Goal: Communication & Community: Answer question/provide support

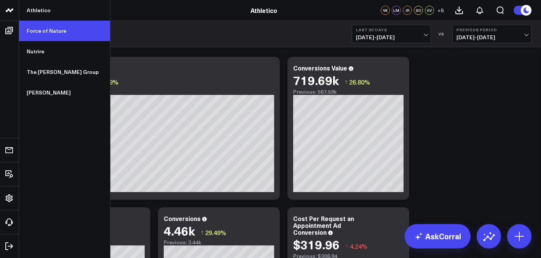
click at [54, 30] on link "Force of Nature" at bounding box center [64, 31] width 91 height 21
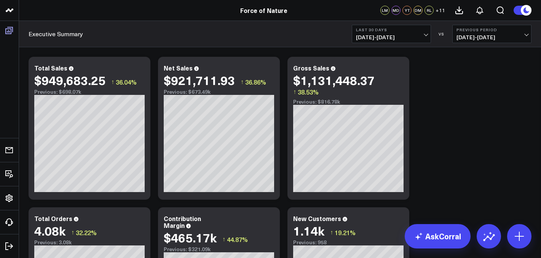
click at [14, 32] on span at bounding box center [9, 31] width 14 height 14
click at [14, 32] on link "Boards" at bounding box center [9, 31] width 14 height 14
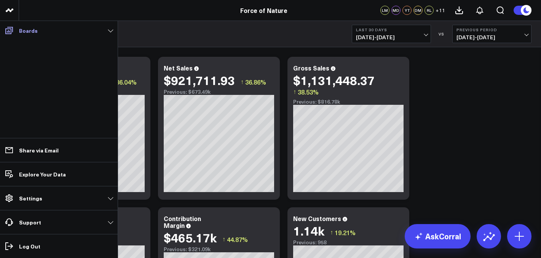
click at [14, 30] on span at bounding box center [9, 31] width 14 height 14
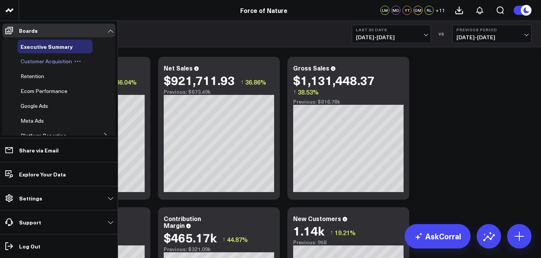
click at [34, 56] on div "Customer Acquisition" at bounding box center [55, 61] width 75 height 14
click at [35, 61] on span "Customer Acquisition" at bounding box center [46, 60] width 51 height 7
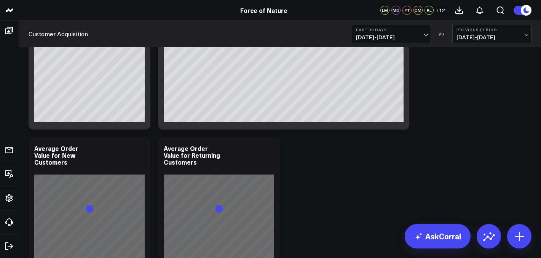
scroll to position [372, 0]
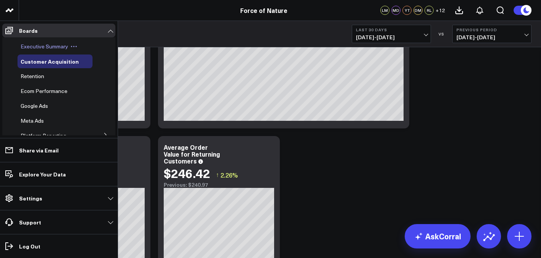
click at [34, 46] on span "Executive Summary" at bounding box center [45, 46] width 48 height 7
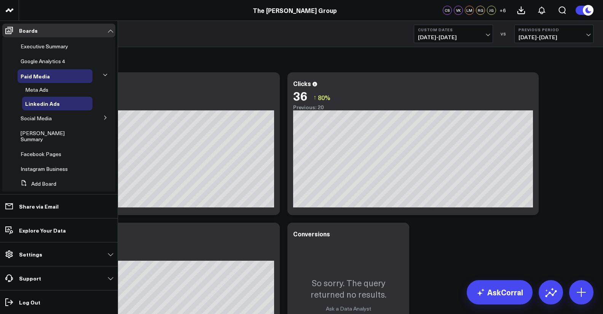
click at [5, 37] on ul "Executive Summary Google Analytics 4 Paid Media Meta Ads Linkedin Ads Social Me…" at bounding box center [58, 117] width 113 height 161
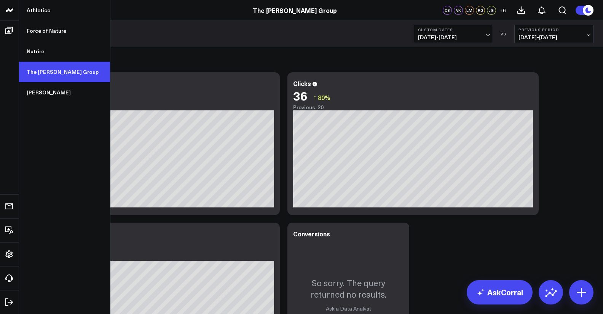
click at [46, 66] on link "The [PERSON_NAME] Group" at bounding box center [64, 72] width 91 height 21
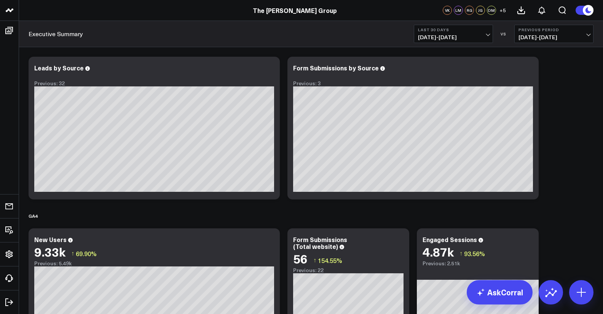
click at [467, 39] on span "07/14/25 - 08/12/25" at bounding box center [453, 37] width 71 height 6
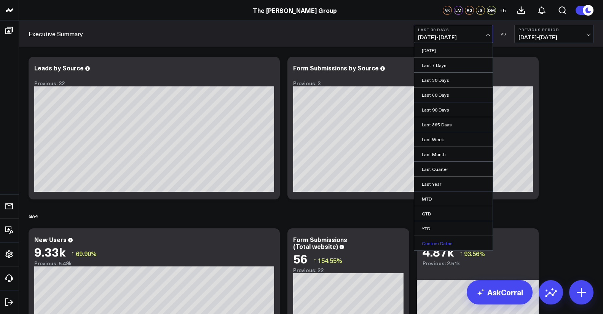
click at [466, 241] on link "Custom Dates" at bounding box center [453, 243] width 78 height 14
select select "7"
select select "2025"
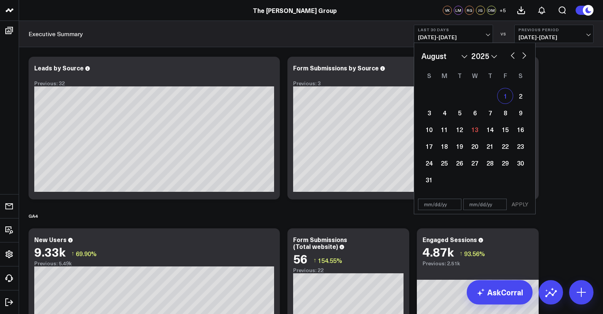
click at [506, 98] on div "1" at bounding box center [505, 95] width 15 height 15
type input "[DATE]"
select select "7"
select select "2025"
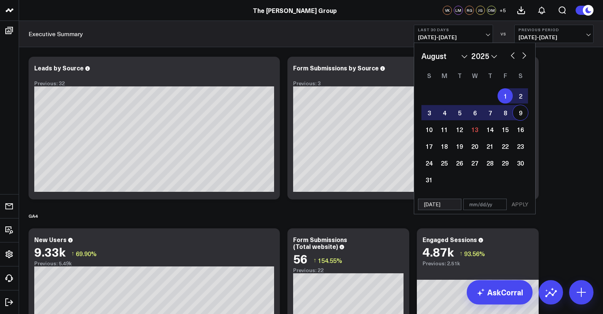
click at [517, 115] on div "9" at bounding box center [520, 112] width 15 height 15
type input "[DATE]"
select select "7"
select select "2025"
click at [521, 209] on button "APPLY" at bounding box center [520, 204] width 23 height 11
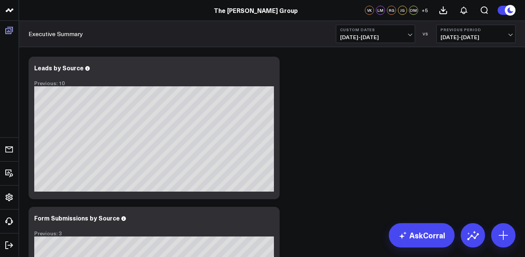
click at [12, 31] on icon at bounding box center [9, 30] width 9 height 9
click at [12, 31] on link "Boards" at bounding box center [9, 31] width 14 height 14
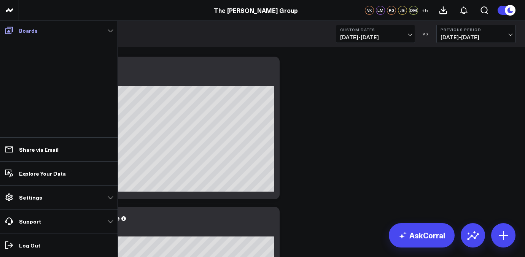
click at [25, 35] on link "Boards" at bounding box center [58, 31] width 113 height 14
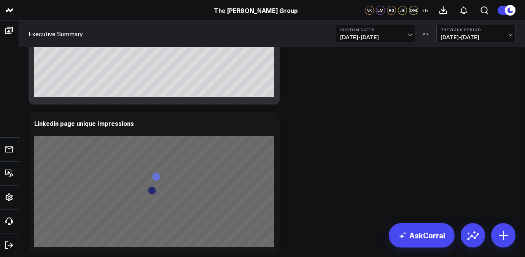
scroll to position [1237, 0]
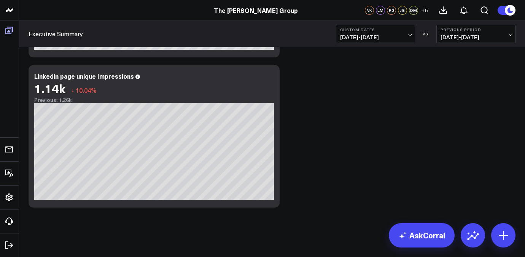
click at [10, 30] on icon at bounding box center [9, 30] width 9 height 9
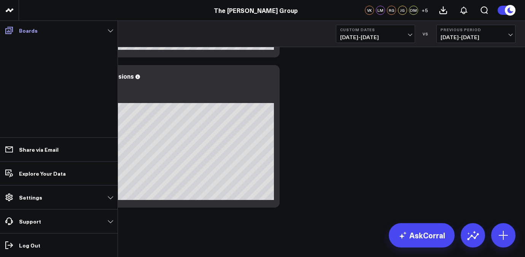
click at [10, 34] on icon at bounding box center [9, 30] width 8 height 7
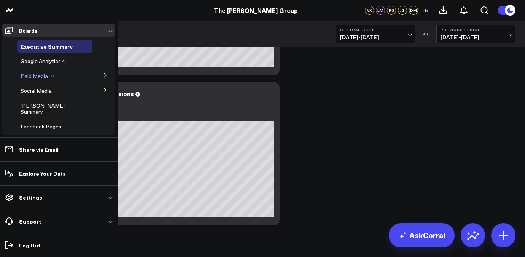
scroll to position [1222, 0]
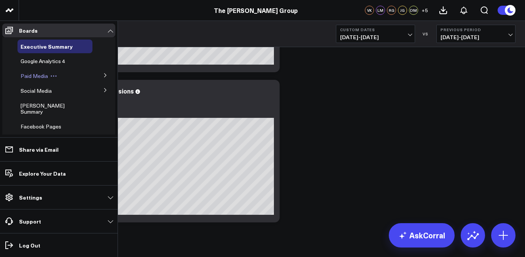
click at [38, 76] on span "Paid Media" at bounding box center [34, 75] width 27 height 7
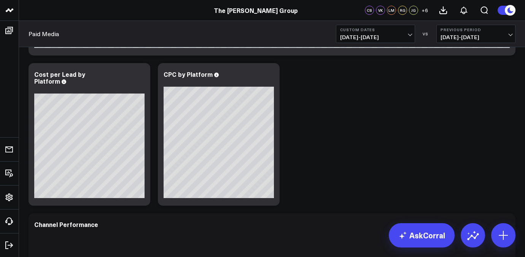
scroll to position [292, 0]
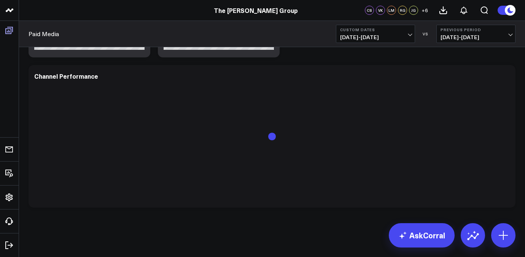
click at [8, 29] on icon at bounding box center [9, 30] width 8 height 7
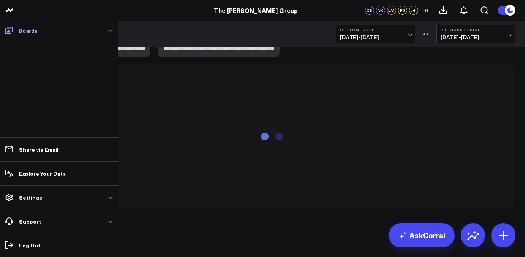
click at [11, 31] on icon at bounding box center [9, 30] width 8 height 7
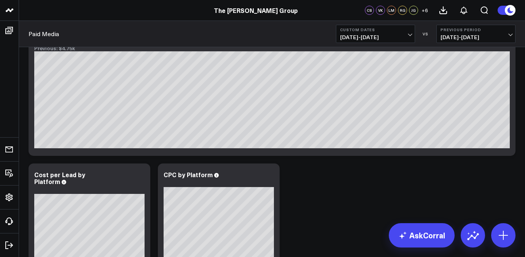
scroll to position [54, 0]
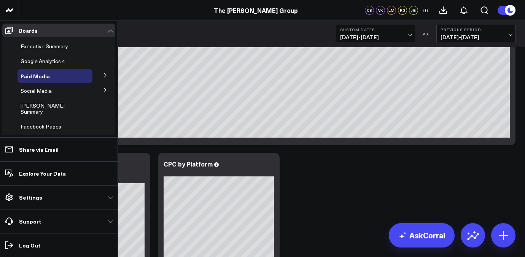
click at [103, 77] on icon at bounding box center [105, 75] width 5 height 5
click at [69, 91] on div "Meta Ads" at bounding box center [57, 90] width 70 height 14
click at [36, 90] on span "Meta Ads" at bounding box center [36, 89] width 23 height 7
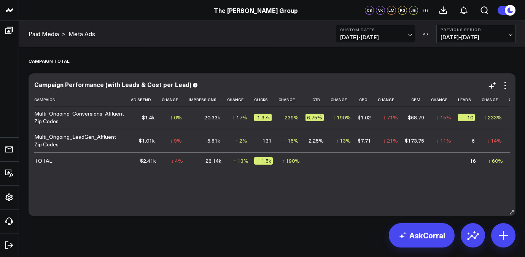
scroll to position [1092, 0]
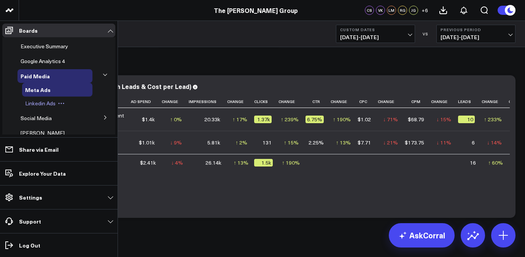
click at [43, 101] on span "Linkedin Ads" at bounding box center [40, 103] width 30 height 7
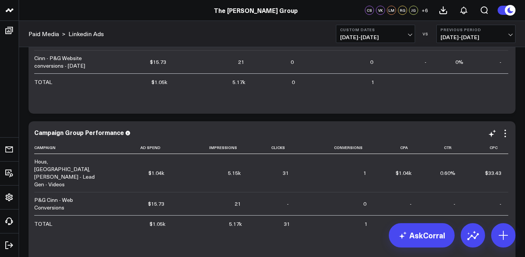
scroll to position [877, 0]
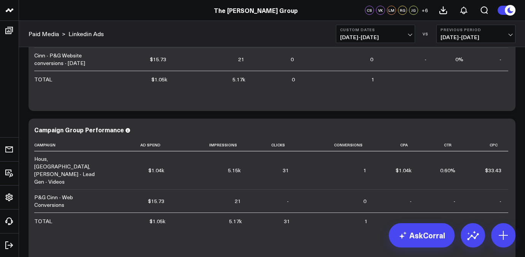
click at [394, 33] on button "Custom Dates 08/01/25 - 08/09/25" at bounding box center [375, 34] width 79 height 18
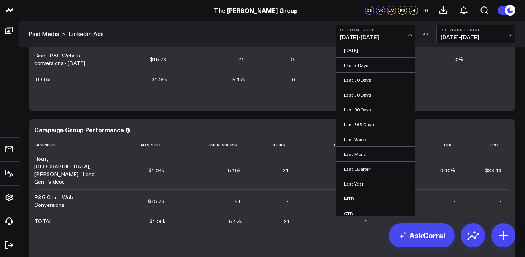
click at [394, 33] on button "Custom Dates 08/01/25 - 08/09/25" at bounding box center [375, 34] width 79 height 18
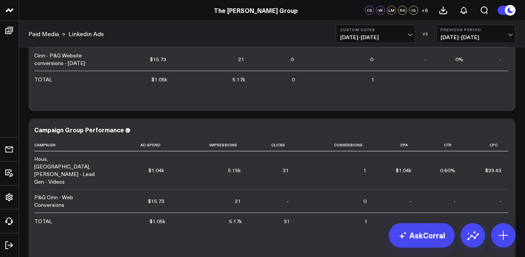
click at [391, 35] on span "08/01/25 - 08/09/25" at bounding box center [375, 37] width 71 height 6
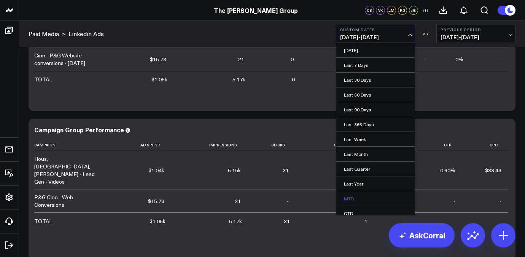
scroll to position [35, 0]
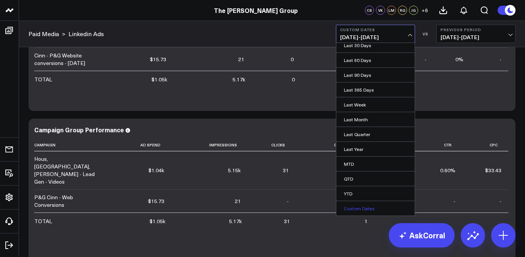
click at [368, 210] on link "Custom Dates" at bounding box center [376, 208] width 78 height 14
select select "7"
select select "2025"
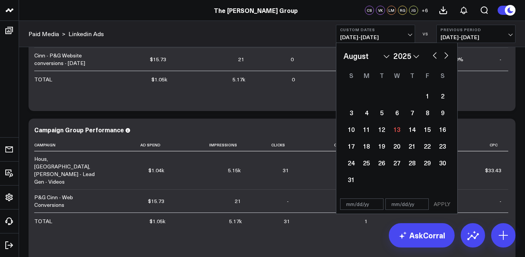
click at [384, 54] on select "January February March April May June July August September October November De…" at bounding box center [367, 55] width 46 height 11
select select "6"
select select "2025"
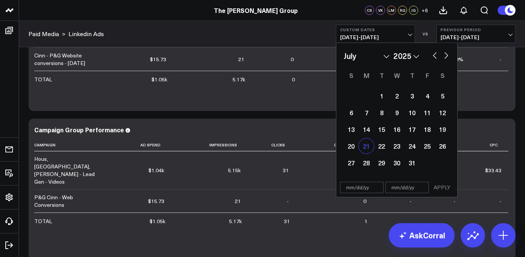
click at [369, 151] on div "21" at bounding box center [366, 146] width 15 height 15
type input "[DATE]"
select select "6"
select select "2025"
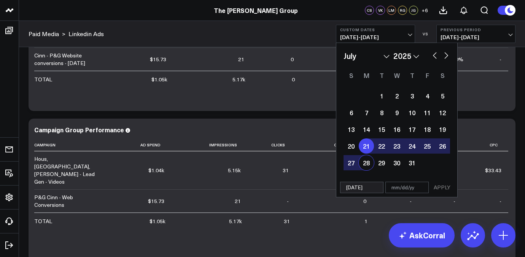
click at [369, 160] on div "28" at bounding box center [366, 162] width 15 height 15
type input "[DATE]"
select select "6"
select select "2025"
click at [441, 190] on button "APPLY" at bounding box center [442, 187] width 23 height 11
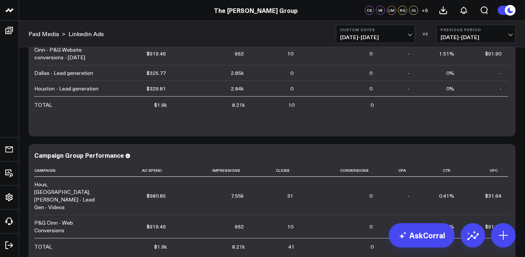
scroll to position [843, 0]
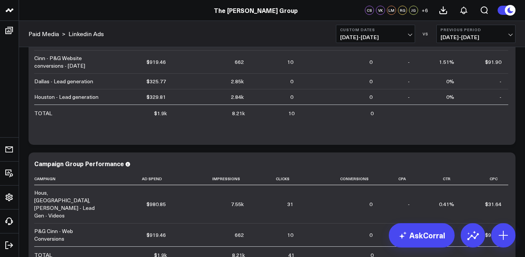
click at [464, 33] on button "Previous Period 07/13/25 - 07/20/25" at bounding box center [476, 34] width 79 height 18
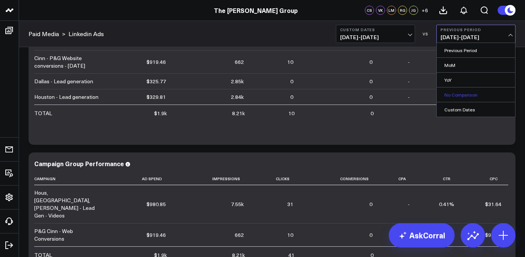
click at [471, 97] on link "No Comparison" at bounding box center [476, 95] width 78 height 14
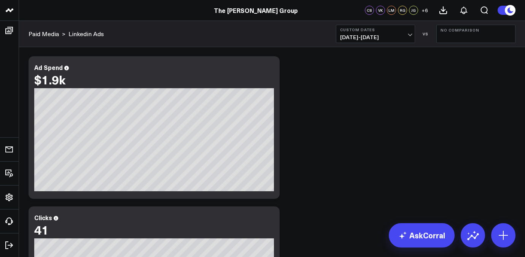
scroll to position [17, 0]
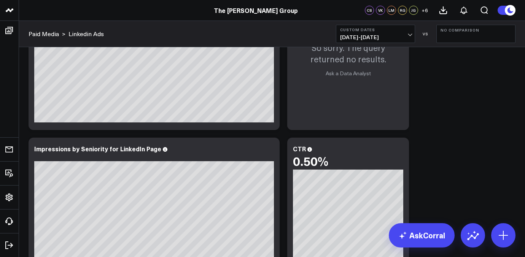
scroll to position [396, 0]
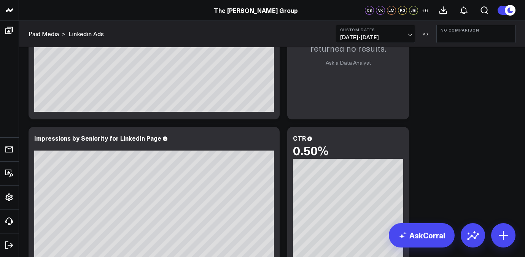
click at [375, 41] on button "Custom Dates 07/21/25 - 07/28/25" at bounding box center [375, 34] width 79 height 18
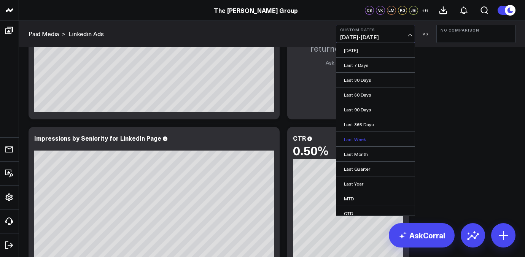
scroll to position [35, 0]
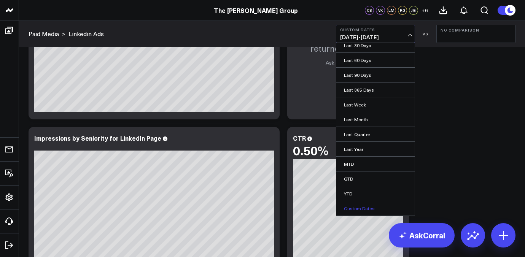
click at [366, 206] on link "Custom Dates" at bounding box center [376, 208] width 78 height 14
select select "7"
select select "2025"
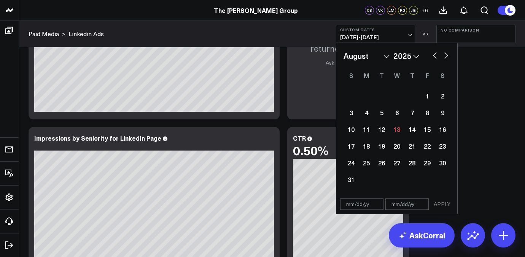
click at [370, 54] on select "January February March April May June July August September October November De…" at bounding box center [367, 55] width 46 height 11
click at [480, 89] on div "Overview Modify via AI Copy link to widget Ask support Remove Create linked cop…" at bounding box center [272, 198] width 495 height 1095
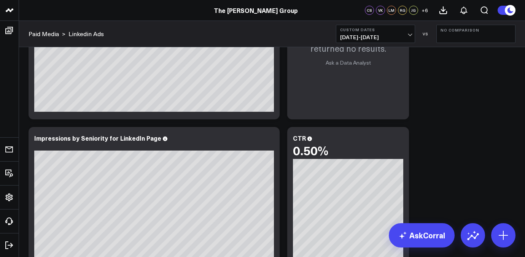
click at [393, 32] on button "Custom Dates 07/21/25 - 07/28/25" at bounding box center [375, 34] width 79 height 18
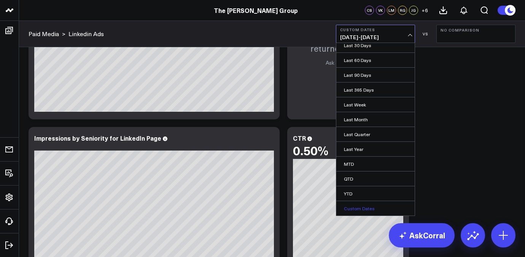
click at [361, 205] on link "Custom Dates" at bounding box center [376, 208] width 78 height 14
select select "7"
select select "2025"
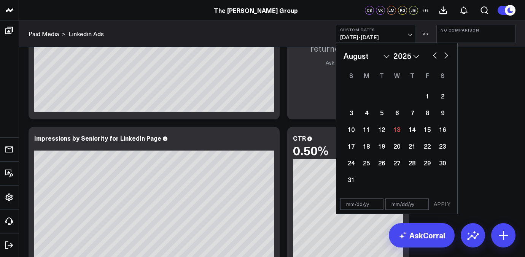
click at [380, 56] on select "January February March April May June July August September October November De…" at bounding box center [367, 55] width 46 height 11
select select "6"
select select "2025"
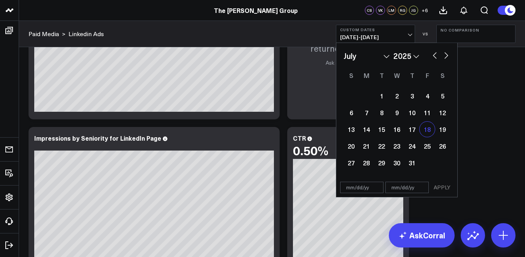
click at [428, 131] on div "18" at bounding box center [427, 129] width 15 height 15
type input "07/18/25"
select select "6"
select select "2025"
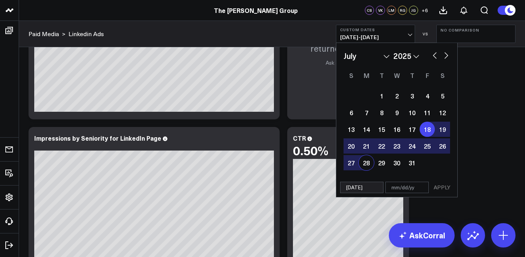
click at [365, 160] on div "28" at bounding box center [366, 162] width 15 height 15
type input "07/28/25"
select select "6"
select select "2025"
click at [449, 188] on button "APPLY" at bounding box center [442, 187] width 23 height 11
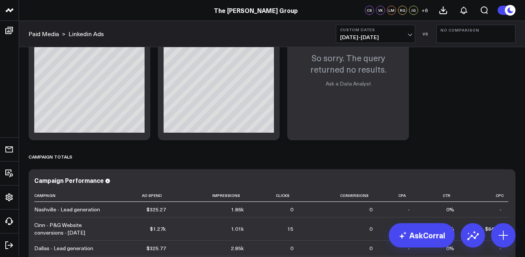
scroll to position [672, 0]
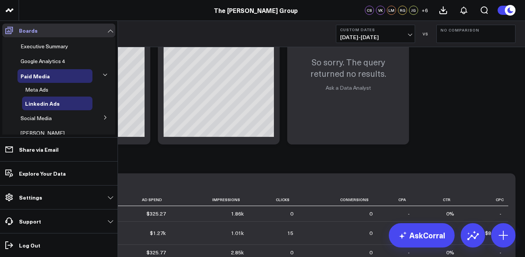
click at [9, 29] on icon at bounding box center [9, 30] width 8 height 7
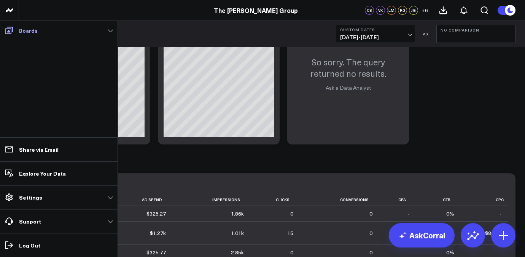
click at [11, 29] on icon at bounding box center [9, 30] width 9 height 9
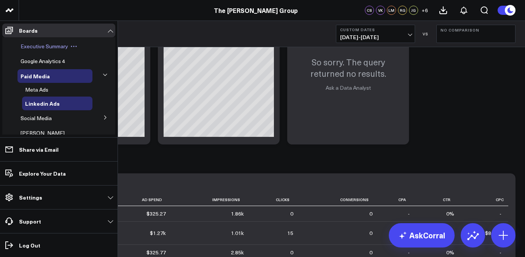
click at [50, 47] on span "Executive Summary" at bounding box center [45, 46] width 48 height 7
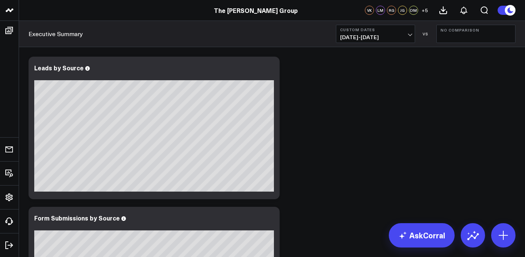
click at [375, 34] on span "[DATE] - [DATE]" at bounding box center [375, 37] width 71 height 6
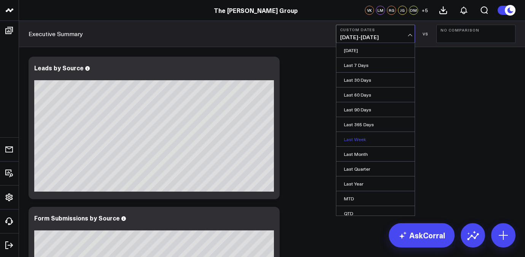
scroll to position [35, 0]
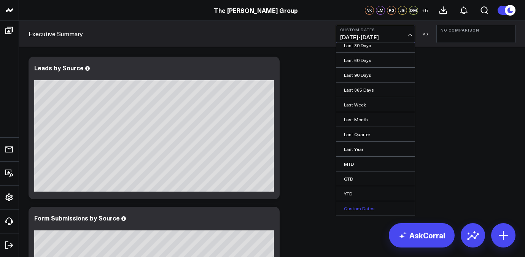
click at [368, 206] on link "Custom Dates" at bounding box center [376, 208] width 78 height 14
select select "7"
select select "2025"
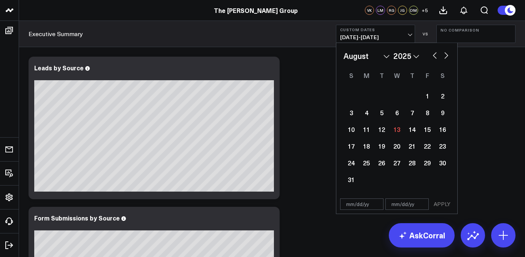
click at [379, 61] on select "January February March April May June July August September October November De…" at bounding box center [367, 55] width 46 height 11
click at [344, 50] on select "January February March April May June July August September October November De…" at bounding box center [367, 55] width 46 height 11
click at [429, 95] on div "1" at bounding box center [427, 95] width 15 height 15
type input "08/01/25"
select select "7"
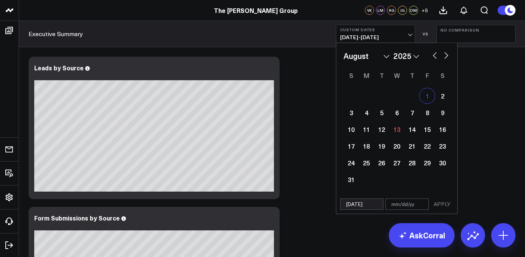
select select "2025"
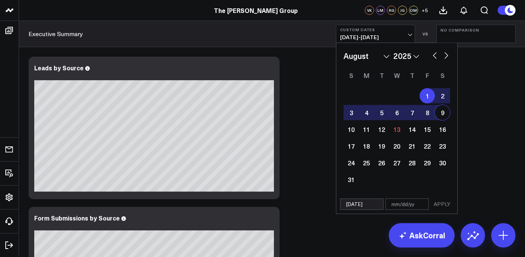
click at [440, 112] on div "9" at bounding box center [442, 112] width 15 height 15
type input "08/09/25"
select select "7"
select select "2025"
click at [445, 205] on button "APPLY" at bounding box center [442, 204] width 23 height 11
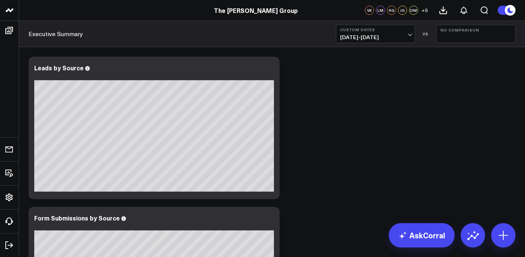
click at [470, 41] on button "No Comparison" at bounding box center [476, 34] width 79 height 18
click at [474, 108] on link "Custom Dates" at bounding box center [476, 109] width 78 height 14
select select "7"
select select "2025"
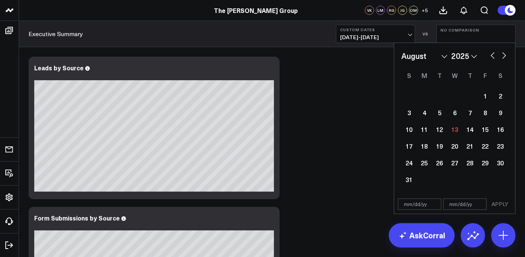
click at [439, 58] on select "January February March April May June July August September October November De…" at bounding box center [425, 55] width 46 height 11
select select "6"
select select "2025"
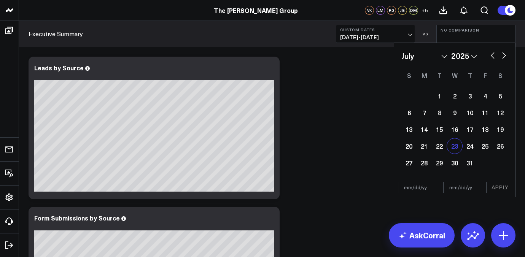
click at [452, 150] on div "23" at bounding box center [454, 146] width 15 height 15
type input "07/23/25"
select select "6"
select select "2025"
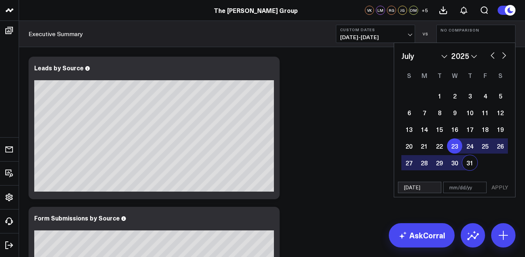
click at [469, 169] on div "31" at bounding box center [470, 162] width 15 height 15
type input "07/31/25"
select select "6"
select select "2025"
click at [499, 190] on button "APPLY" at bounding box center [500, 187] width 23 height 11
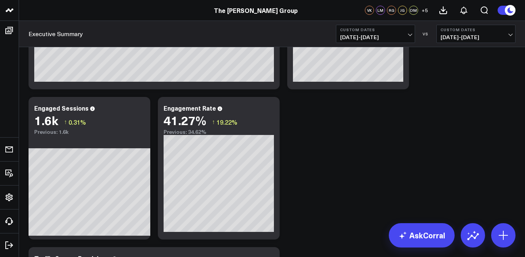
scroll to position [409, 0]
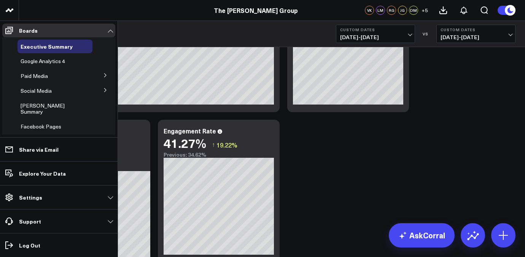
click at [101, 87] on button at bounding box center [106, 89] width 20 height 11
click at [104, 75] on icon at bounding box center [105, 75] width 2 height 4
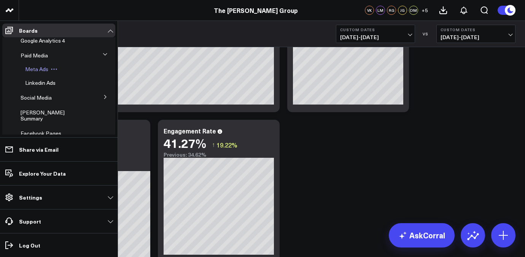
scroll to position [29, 0]
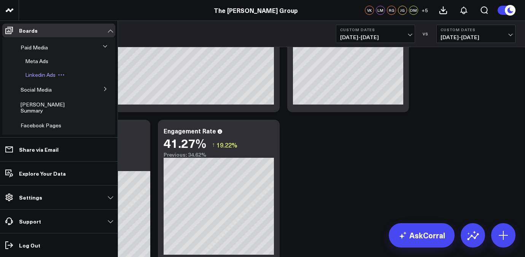
click at [40, 75] on span "Linkedin Ads" at bounding box center [40, 74] width 30 height 7
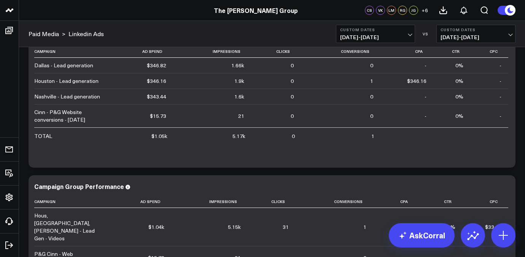
scroll to position [810, 0]
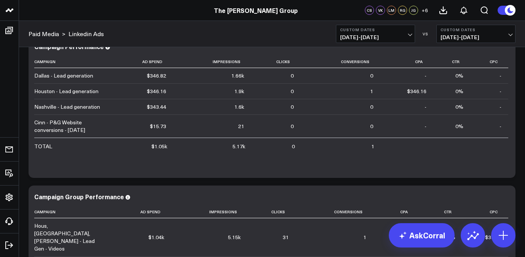
click at [400, 38] on span "[DATE] - [DATE]" at bounding box center [375, 37] width 71 height 6
click at [400, 38] on span "08/01/25 - 08/09/25" at bounding box center [375, 37] width 71 height 6
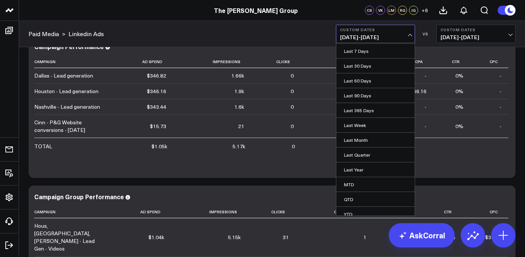
scroll to position [35, 0]
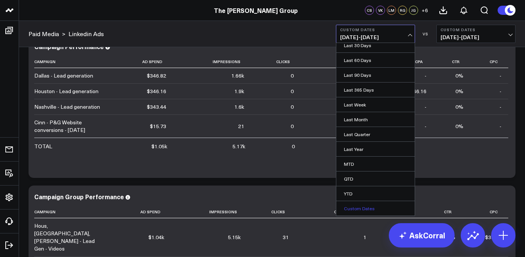
click at [364, 207] on link "Custom Dates" at bounding box center [376, 208] width 78 height 14
select select "7"
select select "2025"
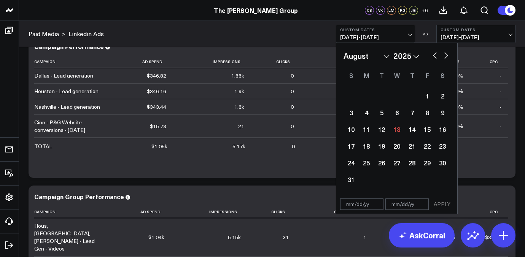
click at [361, 63] on div "January February March April May June July August September October November De…" at bounding box center [397, 119] width 107 height 138
click at [367, 61] on select "January February March April May June July August September October November De…" at bounding box center [367, 55] width 46 height 11
select select "6"
select select "2025"
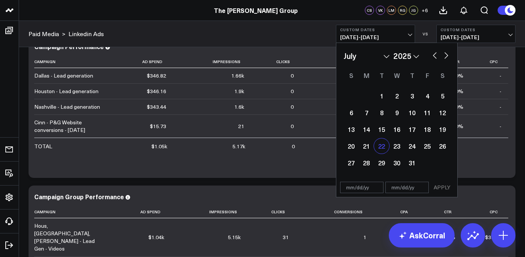
click at [381, 145] on div "22" at bounding box center [381, 146] width 15 height 15
type input "07/22/25"
select select "6"
select select "2025"
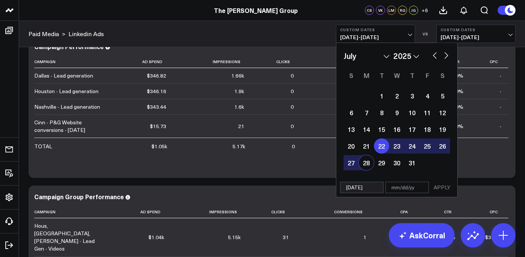
click at [360, 165] on div "28" at bounding box center [366, 162] width 15 height 15
type input "07/28/25"
select select "6"
select select "2025"
click at [448, 192] on button "APPLY" at bounding box center [442, 187] width 23 height 11
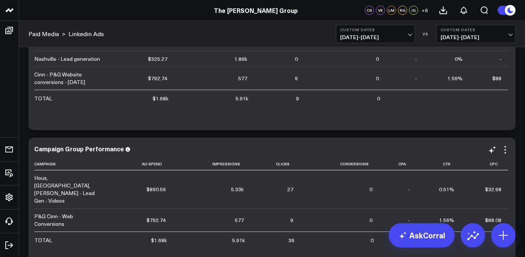
scroll to position [839, 0]
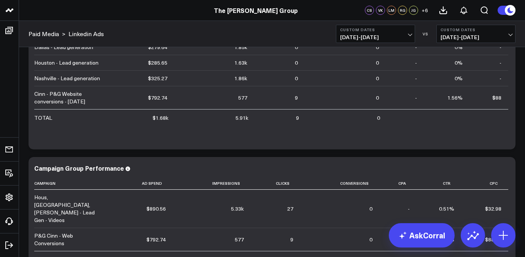
click at [398, 31] on b "Custom Dates" at bounding box center [375, 29] width 71 height 5
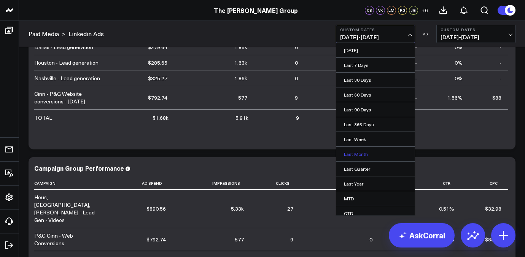
scroll to position [35, 0]
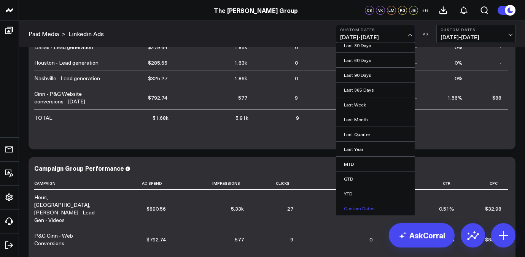
click at [375, 207] on link "Custom Dates" at bounding box center [376, 208] width 78 height 14
select select "7"
select select "2025"
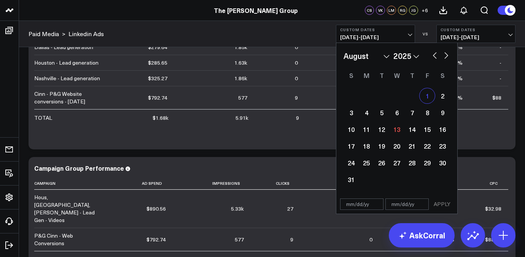
click at [428, 97] on div "1" at bounding box center [427, 95] width 15 height 15
type input "[DATE]"
select select "7"
select select "2025"
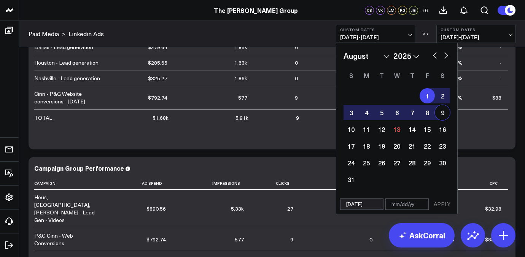
click at [440, 115] on div "9" at bounding box center [442, 112] width 15 height 15
type input "[DATE]"
select select "7"
select select "2025"
click at [441, 204] on button "APPLY" at bounding box center [442, 204] width 23 height 11
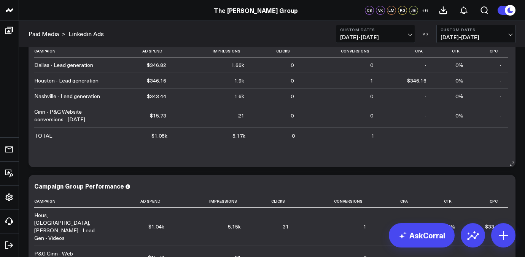
scroll to position [808, 0]
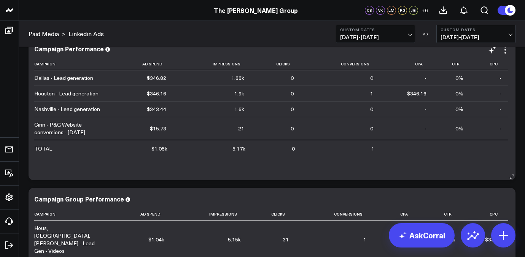
click at [158, 129] on div "$15.73" at bounding box center [158, 129] width 16 height 8
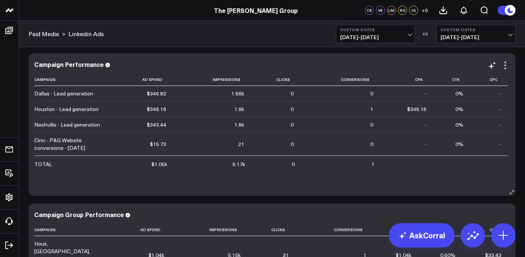
scroll to position [792, 0]
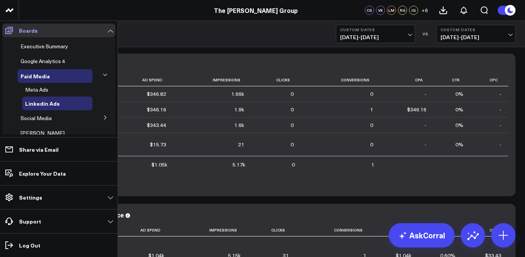
click at [17, 32] on link "Boards" at bounding box center [58, 31] width 113 height 14
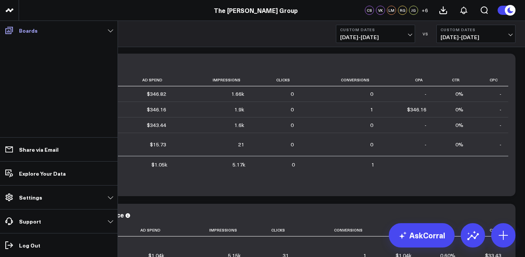
click at [10, 30] on icon at bounding box center [9, 30] width 9 height 9
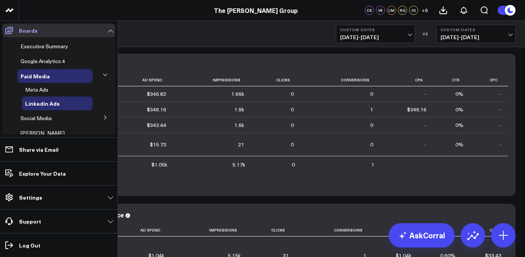
click at [11, 30] on icon at bounding box center [9, 30] width 9 height 9
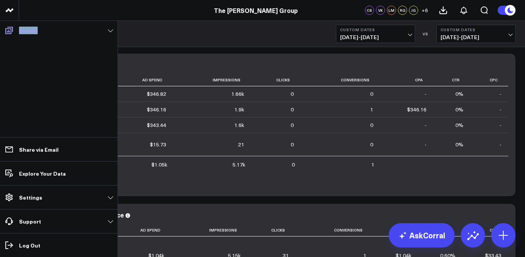
click at [11, 30] on icon at bounding box center [9, 30] width 8 height 7
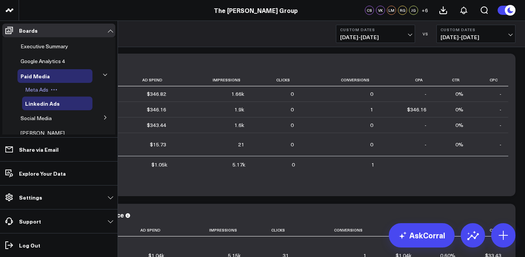
click at [48, 91] on span "Meta Ads" at bounding box center [36, 89] width 23 height 7
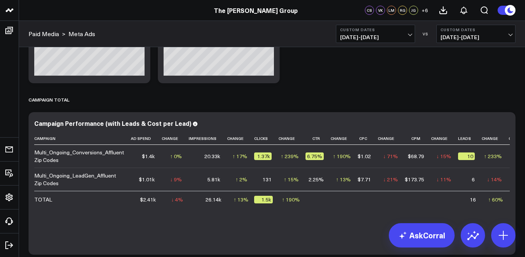
scroll to position [1080, 0]
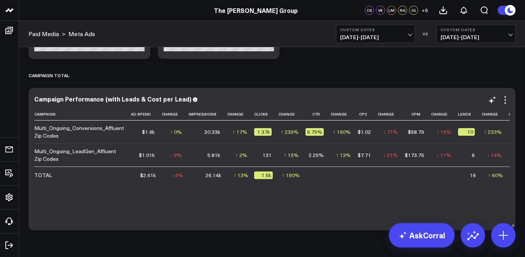
click at [309, 134] on div "6.75%" at bounding box center [315, 132] width 18 height 8
click at [312, 183] on div "Campaign Ad Spend Change Impressions Change Clicks Change Ctr Change Cpc Change…" at bounding box center [272, 165] width 476 height 115
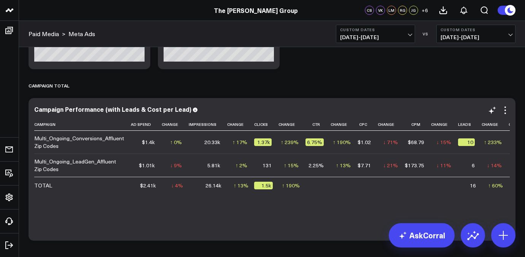
scroll to position [1071, 0]
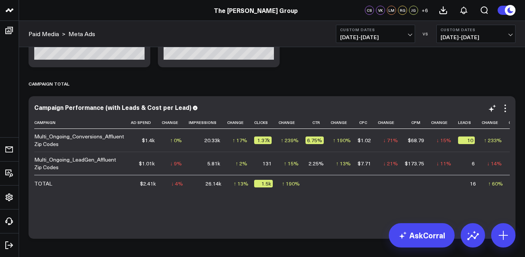
click at [77, 143] on div "Multi_Ongoing_Conversions_Affluent Zip Codes" at bounding box center [79, 140] width 90 height 15
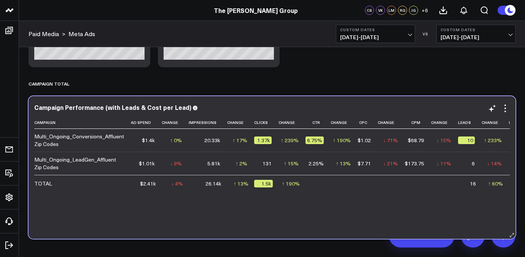
click at [77, 143] on div "Multi_Ongoing_Conversions_Affluent Zip Codes" at bounding box center [79, 140] width 90 height 15
click at [94, 187] on td "TOTAL" at bounding box center [82, 183] width 97 height 16
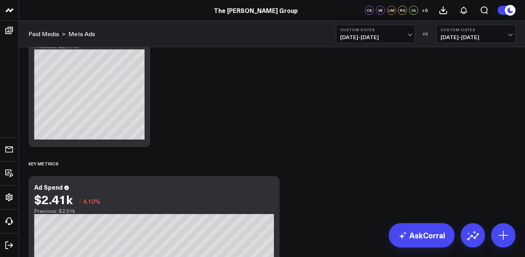
scroll to position [219, 0]
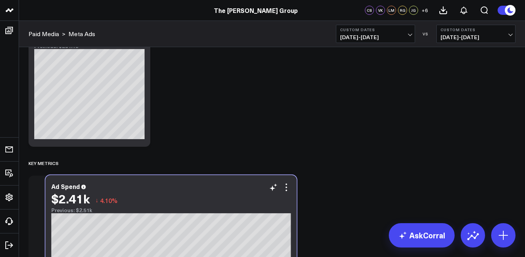
drag, startPoint x: 80, startPoint y: 203, endPoint x: 97, endPoint y: 202, distance: 16.8
click at [97, 202] on span "↓" at bounding box center [97, 201] width 3 height 10
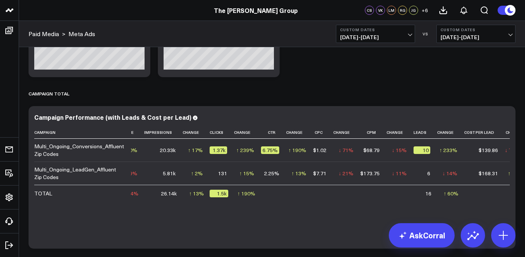
scroll to position [0, 54]
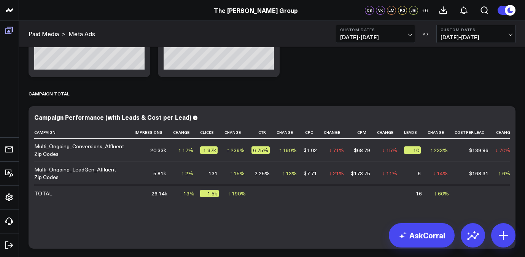
click at [11, 32] on icon at bounding box center [9, 30] width 8 height 7
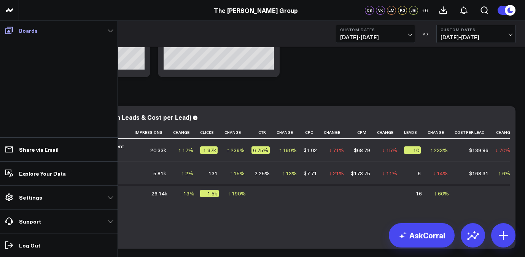
click at [27, 32] on p "Boards" at bounding box center [28, 30] width 19 height 6
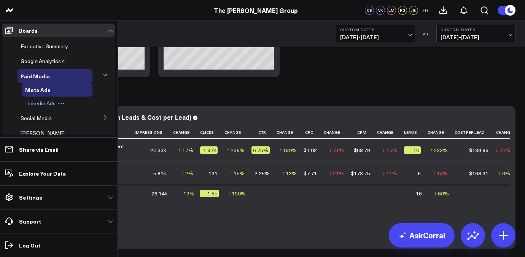
click at [47, 102] on span "Linkedin Ads" at bounding box center [40, 103] width 30 height 7
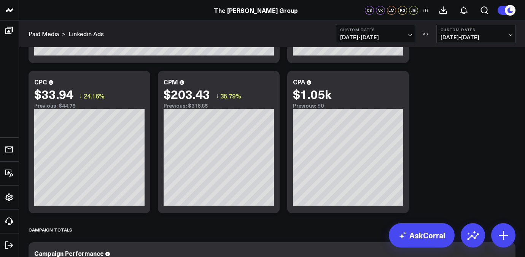
scroll to position [602, 0]
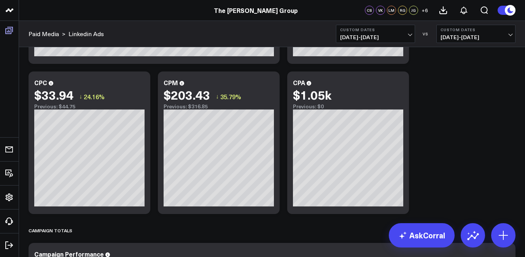
click at [12, 31] on icon at bounding box center [9, 30] width 9 height 9
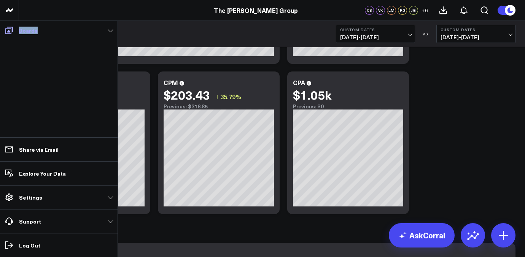
click at [12, 31] on icon at bounding box center [9, 30] width 9 height 9
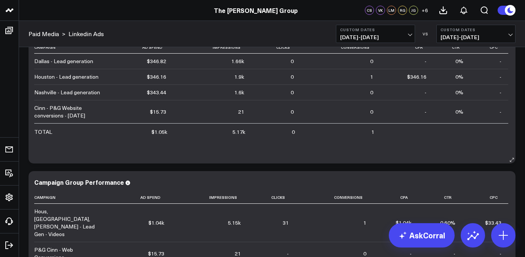
scroll to position [824, 0]
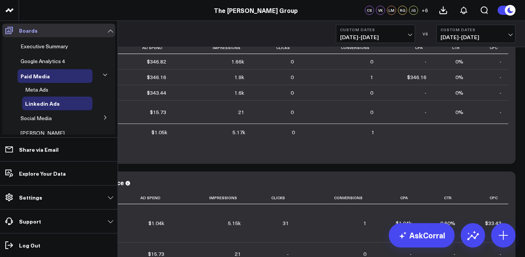
click at [7, 30] on icon at bounding box center [9, 30] width 9 height 9
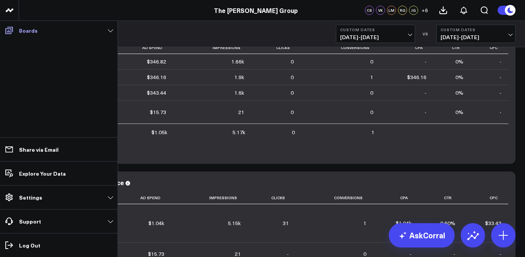
click at [7, 30] on icon at bounding box center [9, 30] width 9 height 9
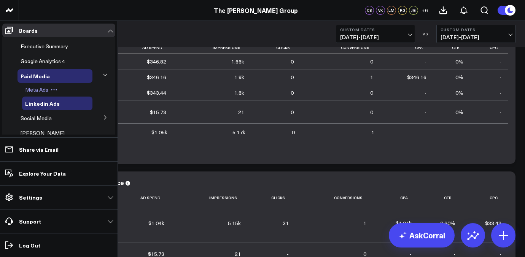
click at [55, 93] on div "Meta Ads" at bounding box center [57, 90] width 70 height 14
click at [44, 92] on span "Meta Ads" at bounding box center [36, 89] width 23 height 7
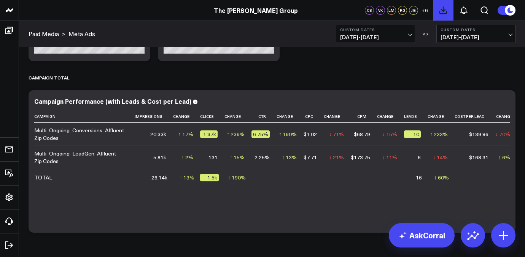
scroll to position [1078, 0]
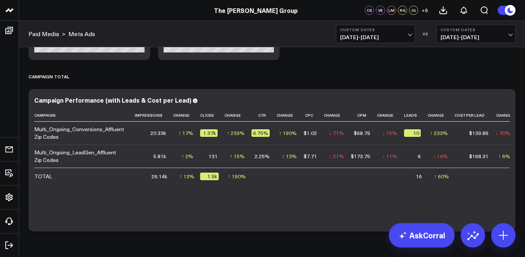
click at [407, 36] on span "[DATE] - [DATE]" at bounding box center [375, 37] width 71 height 6
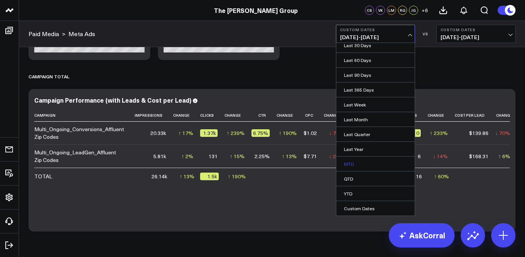
scroll to position [1102, 0]
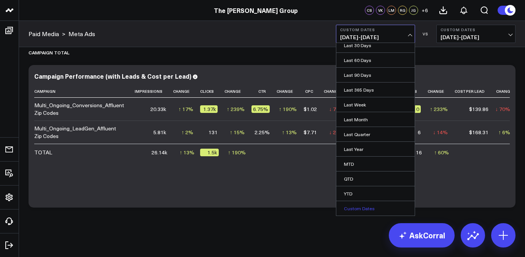
click at [364, 203] on link "Custom Dates" at bounding box center [376, 208] width 78 height 14
select select "7"
select select "2025"
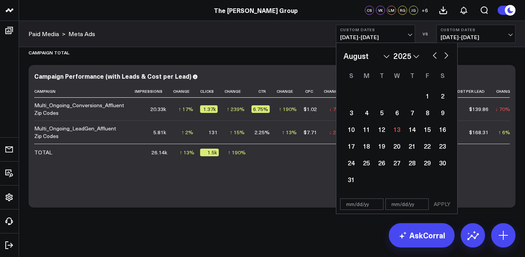
click at [365, 59] on select "January February March April May June July August September October November De…" at bounding box center [367, 55] width 46 height 11
select select "6"
select select "2025"
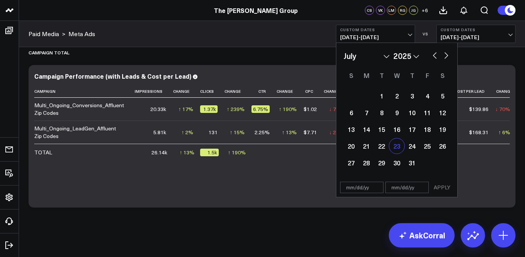
click at [399, 152] on div "23" at bounding box center [396, 146] width 15 height 15
type input "[DATE]"
select select "6"
select select "2025"
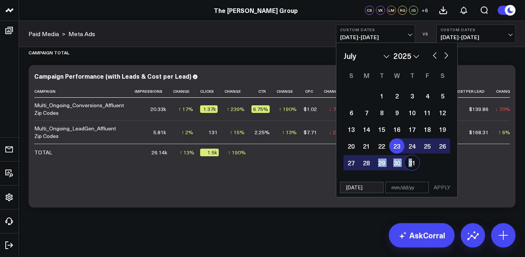
drag, startPoint x: 372, startPoint y: 163, endPoint x: 410, endPoint y: 160, distance: 38.6
click at [410, 160] on div "1 2 3 4 5 6 7 8 9 10 11 12 13 14 15 16 17 18 19 20 21 22 23 24 25 26 27 28 29 3…" at bounding box center [397, 130] width 107 height 84
click at [410, 160] on div "31" at bounding box center [412, 162] width 15 height 15
type input "[DATE]"
select select "6"
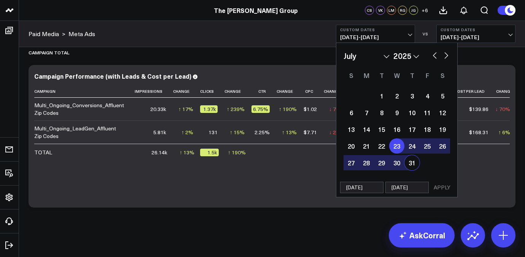
select select "2025"
click at [442, 184] on button "APPLY" at bounding box center [442, 187] width 23 height 11
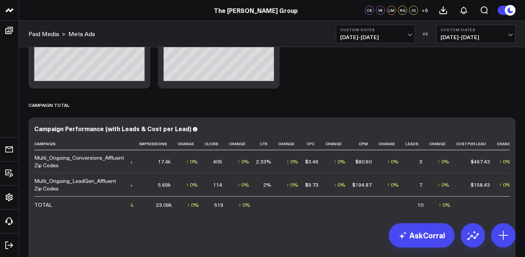
scroll to position [1050, 0]
click at [406, 34] on button "Custom Dates [DATE] - [DATE]" at bounding box center [375, 34] width 79 height 18
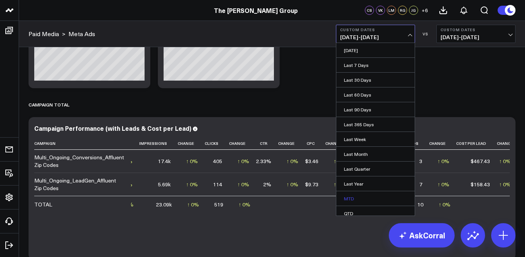
scroll to position [35, 0]
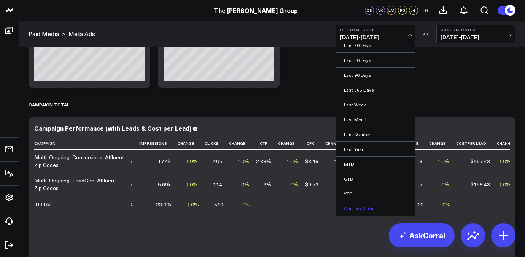
click at [364, 207] on link "Custom Dates" at bounding box center [376, 208] width 78 height 14
select select "7"
select select "2025"
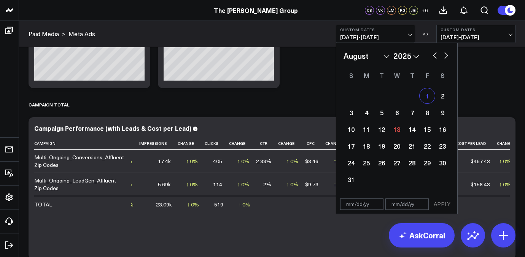
click at [428, 101] on div "1" at bounding box center [427, 95] width 15 height 15
type input "[DATE]"
select select "7"
select select "2025"
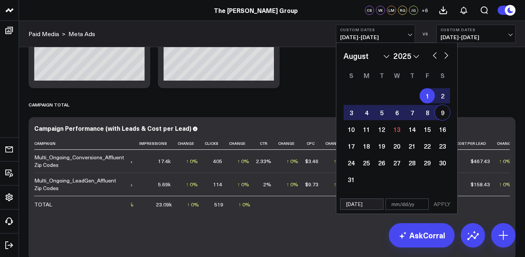
click at [440, 113] on div "9" at bounding box center [442, 112] width 15 height 15
type input "[DATE]"
select select "7"
select select "2025"
click at [439, 203] on button "APPLY" at bounding box center [442, 204] width 23 height 11
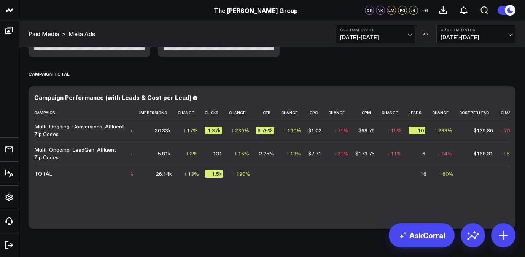
scroll to position [1102, 0]
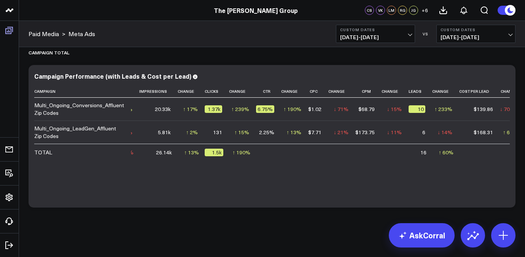
click at [8, 28] on icon at bounding box center [9, 30] width 9 height 9
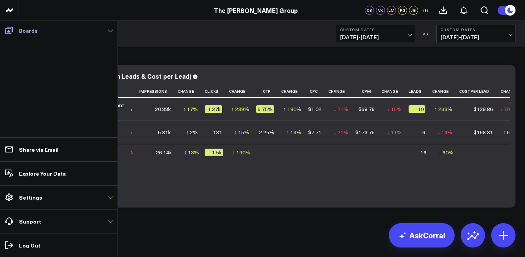
click at [17, 37] on link "Boards" at bounding box center [58, 31] width 113 height 14
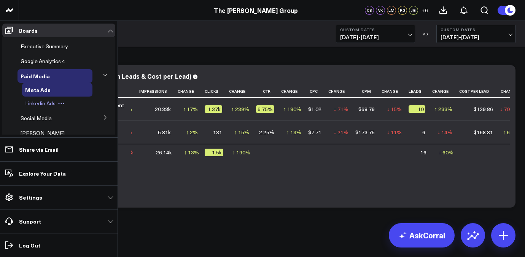
click at [45, 103] on span "Linkedin Ads" at bounding box center [40, 103] width 30 height 7
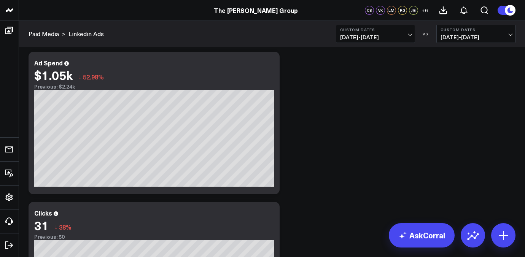
scroll to position [24, 0]
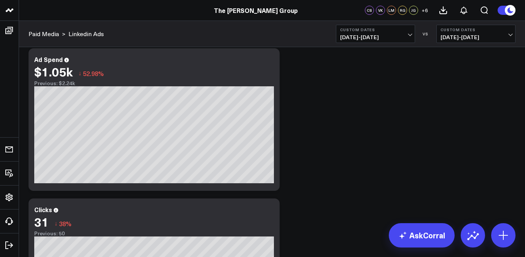
click at [358, 35] on span "[DATE] - [DATE]" at bounding box center [375, 37] width 71 height 6
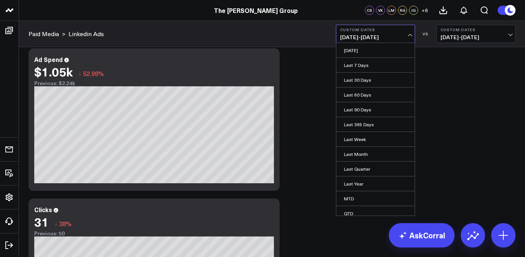
click at [358, 35] on span "[DATE] - [DATE]" at bounding box center [375, 37] width 71 height 6
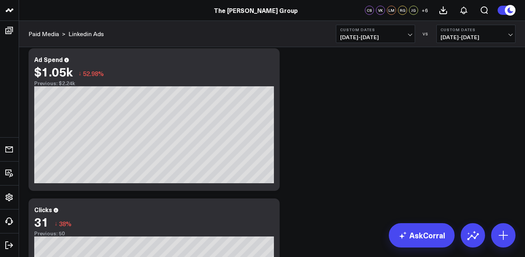
click at [358, 35] on span "[DATE] - [DATE]" at bounding box center [375, 37] width 71 height 6
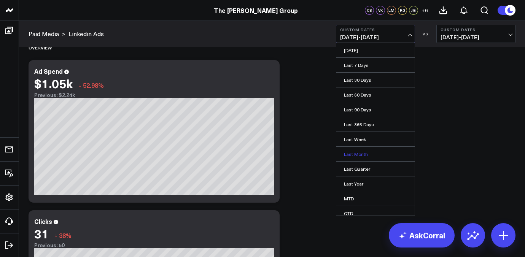
scroll to position [35, 0]
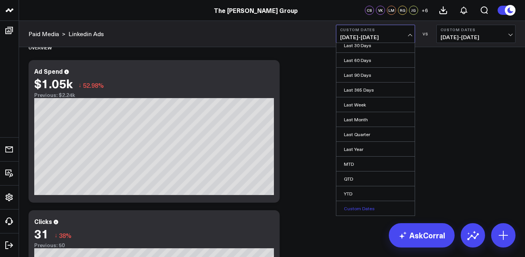
click at [352, 207] on link "Custom Dates" at bounding box center [376, 208] width 78 height 14
select select "7"
select select "2025"
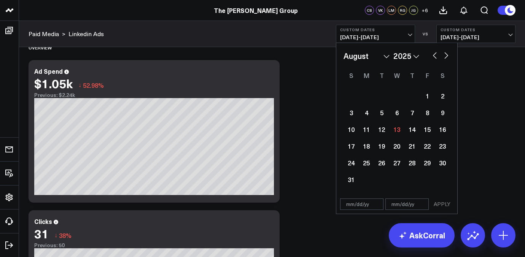
click at [380, 53] on select "January February March April May June July August September October November De…" at bounding box center [367, 55] width 46 height 11
select select "6"
select select "2025"
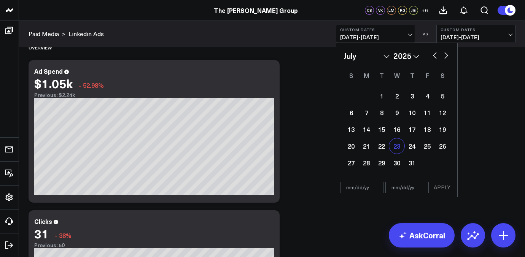
click at [396, 146] on div "23" at bounding box center [396, 146] width 15 height 15
type input "07/23/25"
select select "6"
select select "2025"
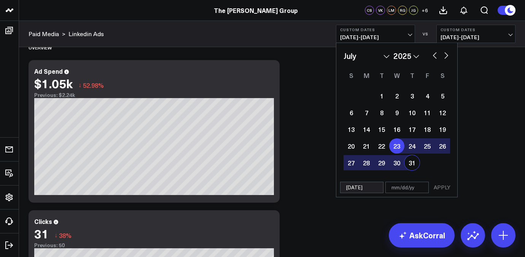
click at [408, 163] on div "31" at bounding box center [412, 162] width 15 height 15
type input "07/31/25"
select select "6"
select select "2025"
click at [440, 185] on button "APPLY" at bounding box center [442, 187] width 23 height 11
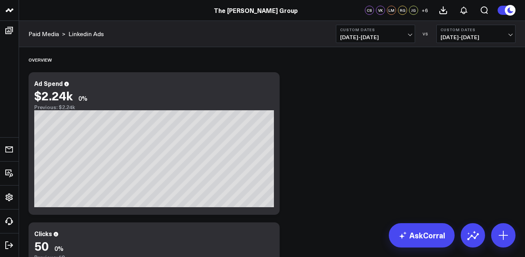
click at [404, 31] on b "Custom Dates" at bounding box center [375, 29] width 71 height 5
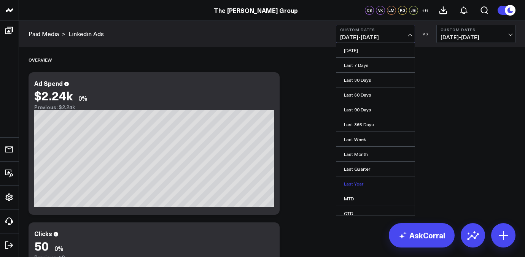
scroll to position [35, 0]
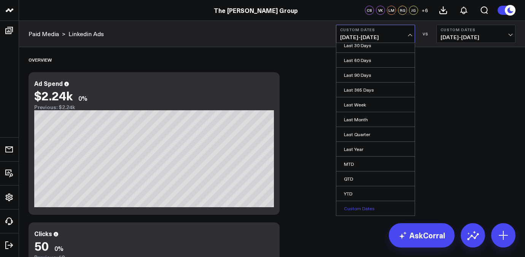
click at [376, 206] on link "Custom Dates" at bounding box center [376, 208] width 78 height 14
select select "7"
select select "2025"
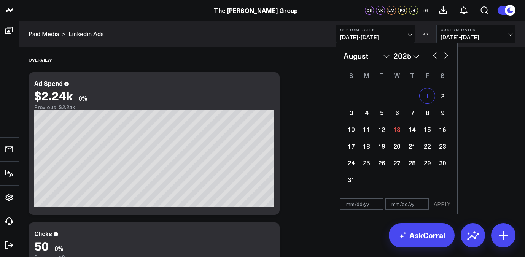
click at [426, 96] on div "1" at bounding box center [427, 95] width 15 height 15
type input "[DATE]"
select select "7"
select select "2025"
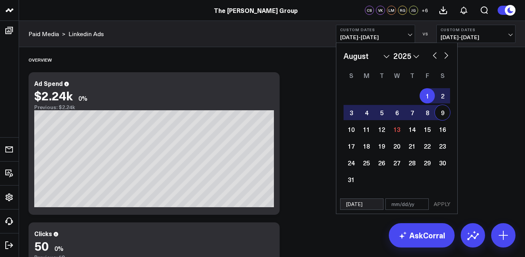
click at [443, 111] on div "9" at bounding box center [442, 112] width 15 height 15
type input "[DATE]"
select select "7"
select select "2025"
click at [446, 206] on button "APPLY" at bounding box center [442, 204] width 23 height 11
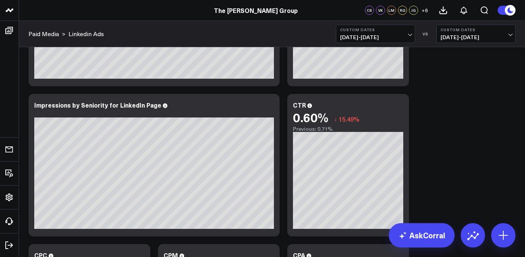
scroll to position [429, 0]
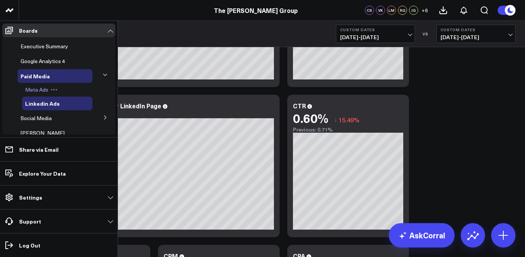
click at [37, 90] on span "Meta Ads" at bounding box center [36, 89] width 23 height 7
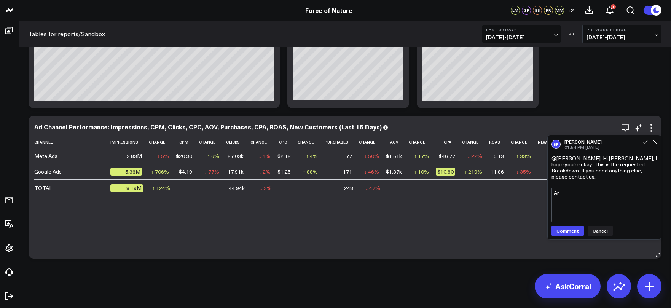
type textarea "A"
type textarea "@"
click at [563, 199] on textarea "Are we able to include Google BS (Google brand search) and Google NBS (Google n…" at bounding box center [605, 205] width 106 height 34
click at [597, 202] on textarea "Are we able to include Google BS (Google brand search) and Google NBS (Google n…" at bounding box center [605, 205] width 106 height 34
click at [592, 193] on textarea "Are we able to include Google BS (Google brand search) and Google NBS (Google n…" at bounding box center [605, 205] width 106 height 34
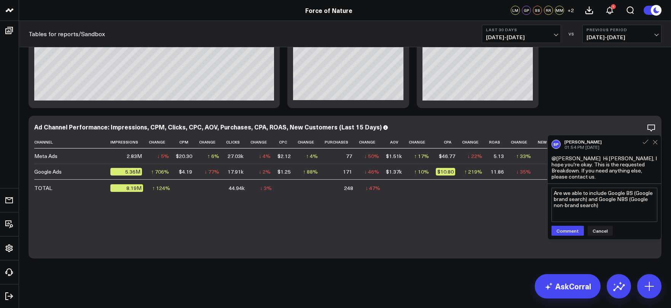
click at [592, 193] on textarea "Are we able to include Google BS (Google brand search) and Google NBS (Google n…" at bounding box center [605, 205] width 106 height 34
click at [605, 201] on textarea "Are we able to include Google BS (Google brand search), Google NBS (Google non-…" at bounding box center [605, 205] width 106 height 34
click at [602, 188] on textarea "Are we able to include Google BS (Google brand search), Google NBS (Google non-…" at bounding box center [605, 205] width 106 height 34
click at [593, 203] on textarea "Are we able to add Google BS (Google brand search), Google NBS (Google non-bran…" at bounding box center [605, 205] width 106 height 34
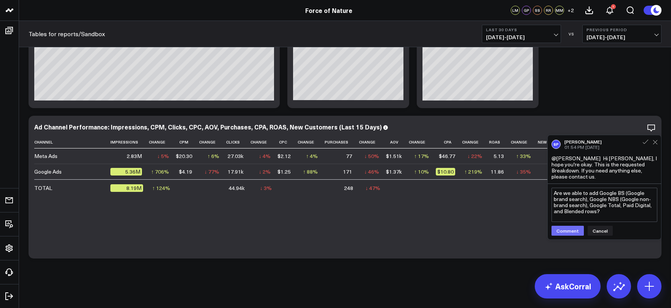
type textarea "Are we able to add Google BS (Google brand search), Google NBS (Google non-bran…"
click at [566, 226] on button "Comment" at bounding box center [568, 231] width 32 height 10
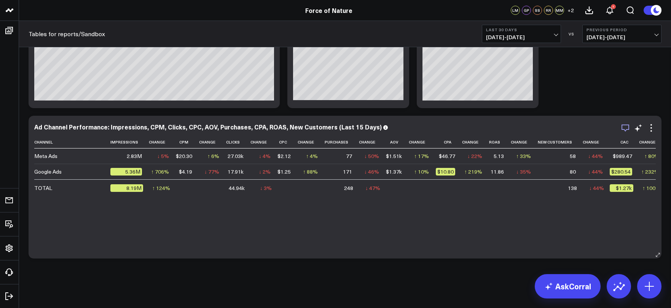
click at [628, 129] on icon "button" at bounding box center [626, 127] width 8 height 7
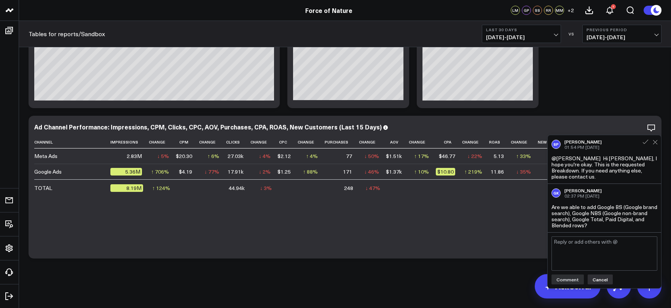
click at [596, 274] on button "Cancel" at bounding box center [600, 279] width 25 height 10
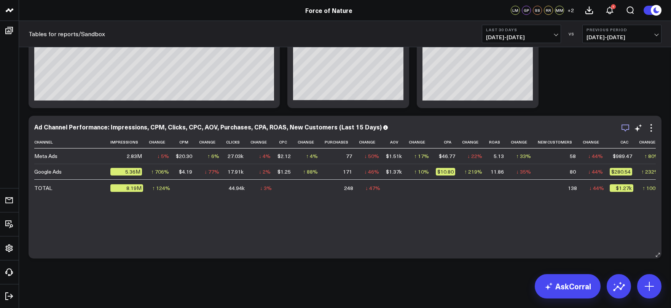
click at [628, 128] on icon "button" at bounding box center [625, 127] width 9 height 9
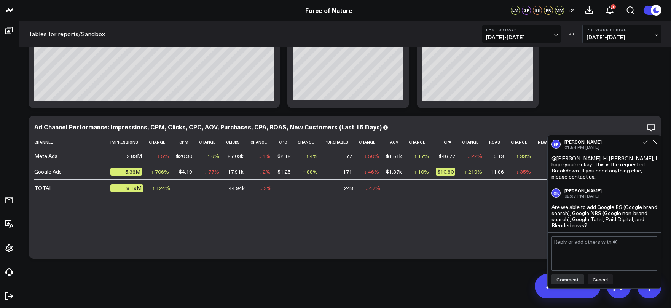
click at [568, 245] on textarea at bounding box center [605, 253] width 106 height 34
click at [637, 237] on textarea "Also can the columns just include spend, channel revenue, channel ROAS," at bounding box center [605, 253] width 106 height 34
click at [635, 237] on textarea "Also can the columns just include spend, channel revenue, channel ROAS," at bounding box center [605, 253] width 106 height 34
click at [616, 253] on textarea "Also can the columns just include channel, spend, channel revenue, channel ROAS," at bounding box center [605, 253] width 106 height 34
click at [603, 248] on textarea "Also can the columns just include channel, spend, channel revenue, channel ROAS…" at bounding box center [605, 253] width 106 height 34
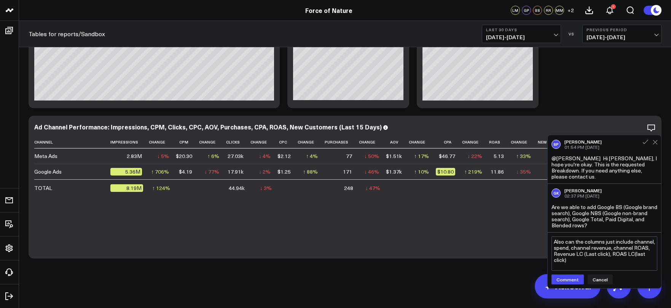
click at [602, 248] on textarea "Also can the columns just include channel, spend, channel revenue, channel ROAS…" at bounding box center [605, 253] width 106 height 34
click at [605, 248] on textarea "Also can the columns just include channel, spend, channel revenue, channel ROAS…" at bounding box center [605, 253] width 106 height 34
click at [602, 257] on textarea "Also can the columns just include channel, spend, channel revenue, channel ROAS…" at bounding box center [605, 253] width 106 height 34
type textarea "Also can the columns just include channel, spend, channel revenue, channel ROAS…"
click at [571, 277] on button "Comment" at bounding box center [568, 279] width 32 height 10
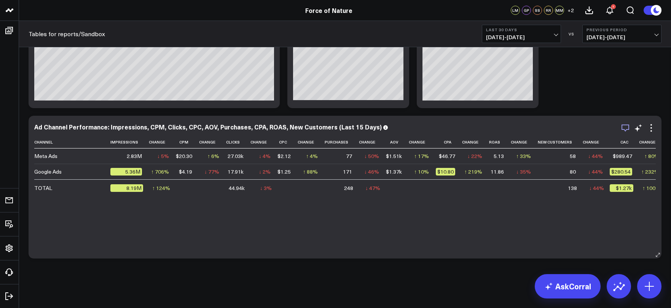
click at [628, 130] on icon "button" at bounding box center [625, 127] width 9 height 9
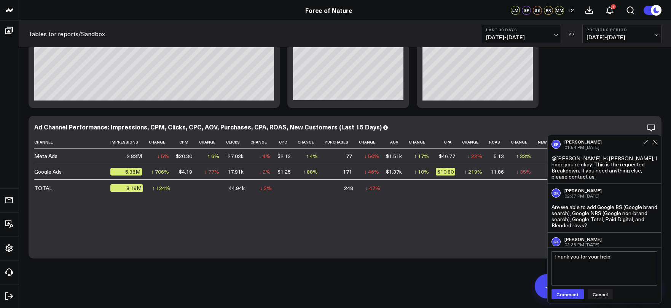
scroll to position [28, 0]
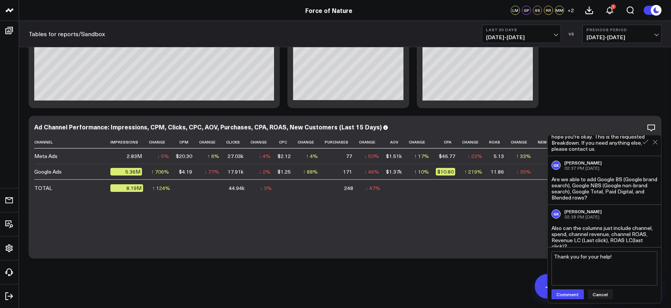
click at [555, 258] on textarea "Thank you for your help!" at bounding box center [605, 268] width 106 height 34
type textarea "and [PERSON_NAME] you for your help!"
click at [572, 297] on button "Comment" at bounding box center [568, 294] width 32 height 10
